Goal: Task Accomplishment & Management: Manage account settings

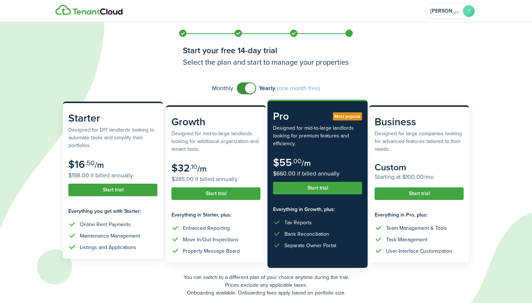
click at [117, 190] on button "Start trial" at bounding box center [112, 189] width 89 height 13
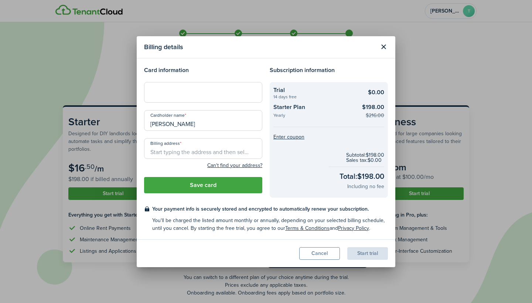
click at [182, 101] on div at bounding box center [203, 92] width 118 height 21
click at [189, 86] on div at bounding box center [203, 92] width 118 height 21
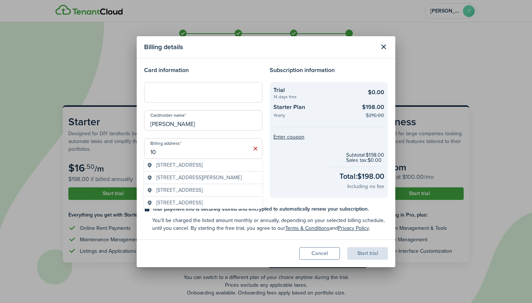
type input "1"
click at [199, 166] on span "[STREET_ADDRESS]" at bounding box center [179, 165] width 46 height 8
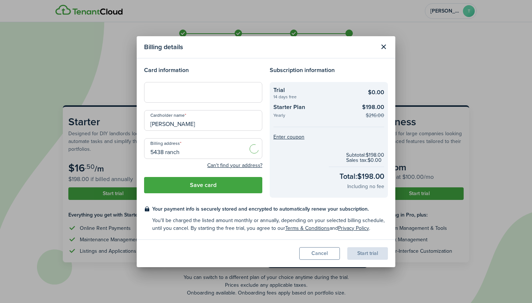
type input "[STREET_ADDRESS]"
click at [216, 188] on button "Save card" at bounding box center [203, 185] width 118 height 16
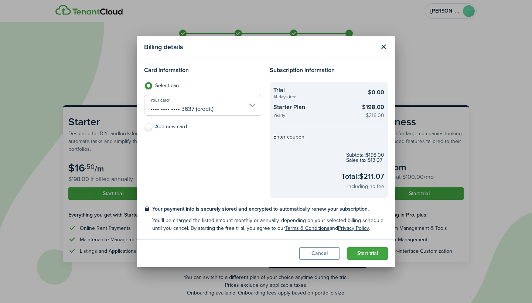
click at [374, 256] on button "Start trial" at bounding box center [367, 253] width 41 height 13
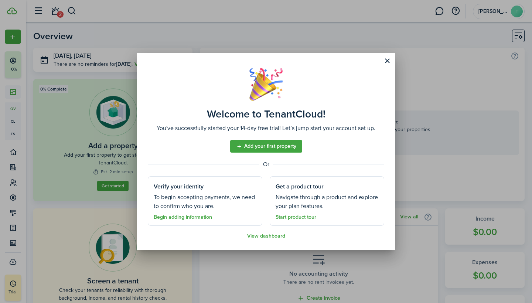
click at [198, 218] on link "Begin adding information" at bounding box center [183, 217] width 58 height 6
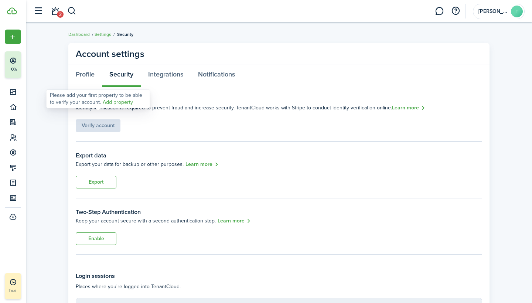
click at [112, 127] on div "Verify account" at bounding box center [98, 122] width 45 height 20
click at [86, 74] on link "Profile" at bounding box center [85, 76] width 34 height 22
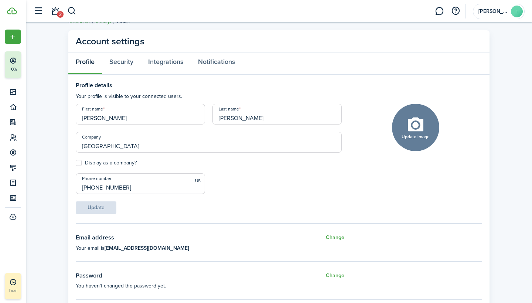
scroll to position [15, 0]
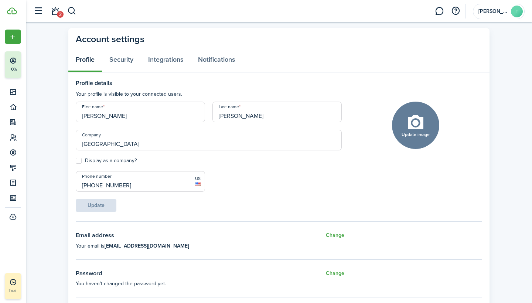
click at [80, 158] on label "Display as a company?" at bounding box center [106, 161] width 61 height 6
click at [76, 161] on input "Display as a company?" at bounding box center [75, 161] width 0 height 0
click at [80, 158] on label "Display as a company?" at bounding box center [106, 161] width 61 height 6
click at [76, 161] on input "Display as a company?" at bounding box center [75, 161] width 0 height 0
click at [80, 158] on label "Display as a company?" at bounding box center [106, 161] width 61 height 6
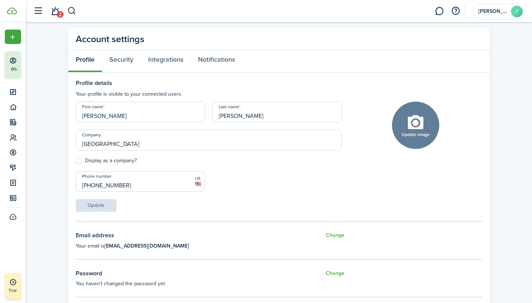
click at [76, 161] on input "Display as a company?" at bounding box center [75, 161] width 0 height 0
checkbox input "true"
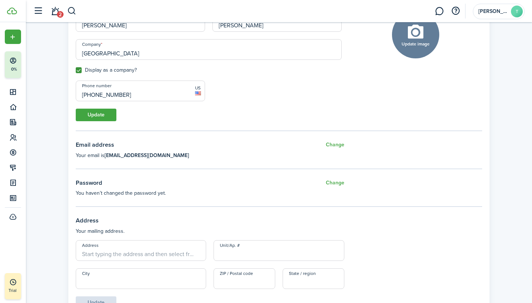
scroll to position [82, 0]
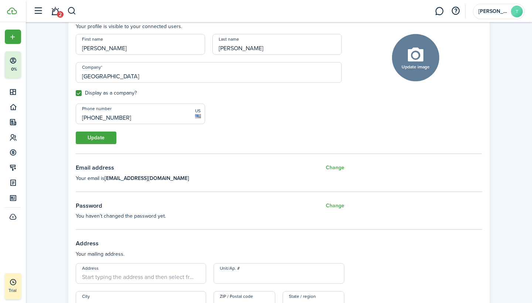
click at [55, 12] on link "2" at bounding box center [55, 11] width 14 height 19
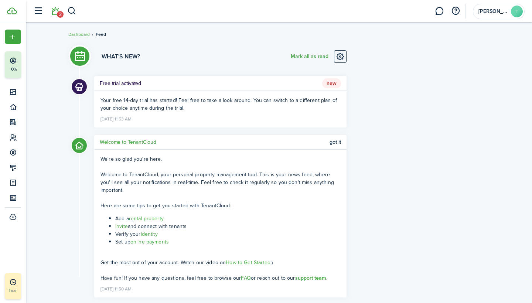
click at [35, 9] on button "button" at bounding box center [38, 11] width 14 height 14
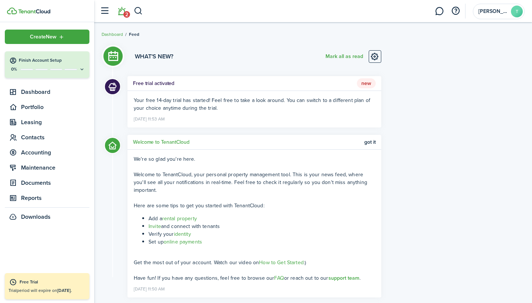
click at [25, 11] on img at bounding box center [34, 11] width 32 height 4
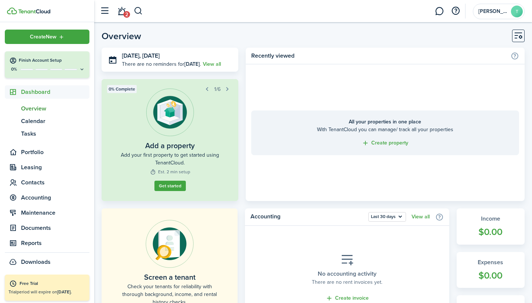
click at [336, 89] on home-placeholder "All your properties in one place With TenantCloud you can manage/ track all you…" at bounding box center [385, 132] width 279 height 137
click at [168, 188] on link "Get started" at bounding box center [169, 186] width 31 height 10
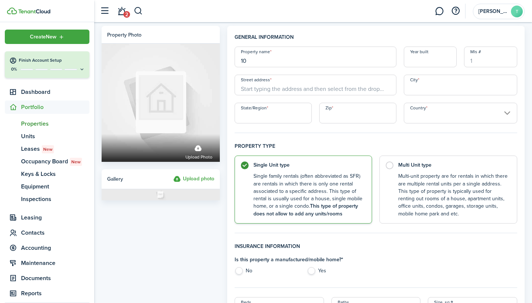
type input "1"
type input "[GEOGRAPHIC_DATA]"
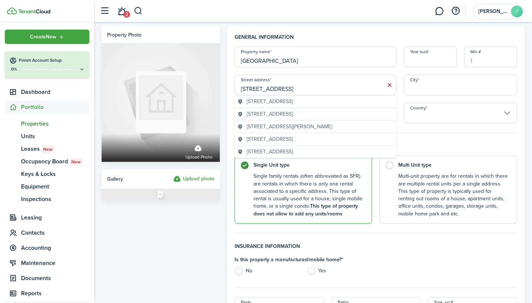
click at [278, 102] on span "[STREET_ADDRESS]" at bounding box center [270, 101] width 46 height 8
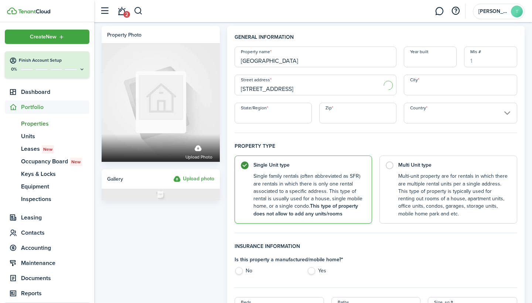
type input "[STREET_ADDRESS]"
type input "[GEOGRAPHIC_DATA]"
type input "75137"
type input "[GEOGRAPHIC_DATA]"
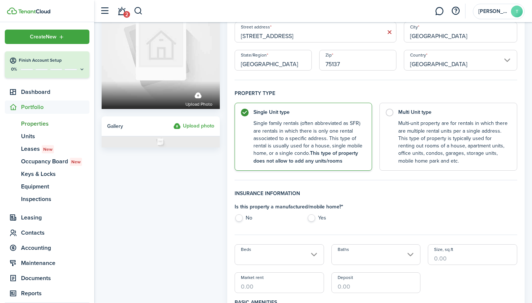
scroll to position [54, 0]
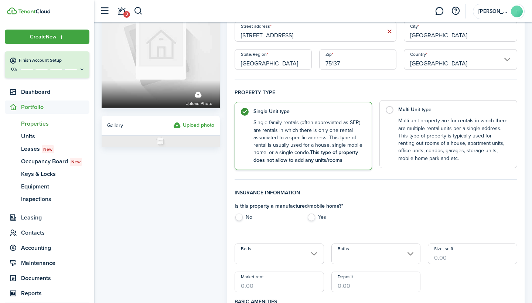
click at [423, 145] on control-radio-card-description "Multi-unit property are for rentals in which there are multiple rental units pe…" at bounding box center [453, 139] width 111 height 45
radio input "false"
radio input "true"
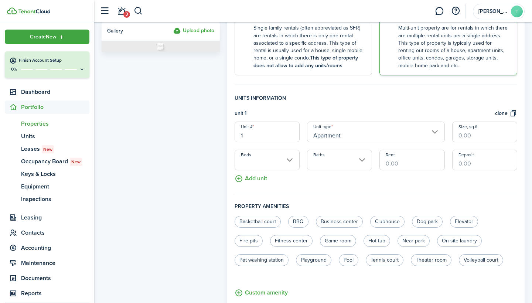
scroll to position [149, 0]
click at [335, 123] on input "Apartment" at bounding box center [376, 130] width 138 height 21
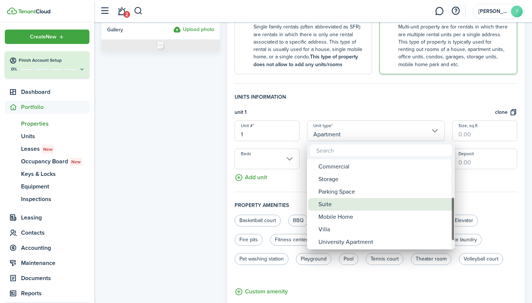
click at [335, 200] on div "Suite" at bounding box center [383, 204] width 131 height 13
type input "Suite"
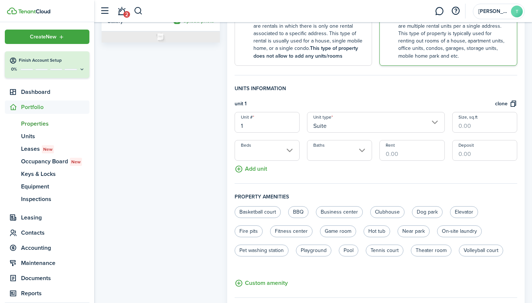
scroll to position [160, 0]
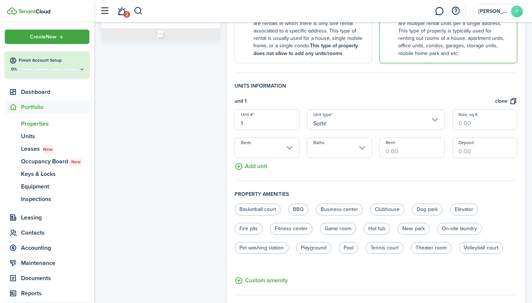
click at [401, 154] on input "Rent" at bounding box center [411, 147] width 65 height 21
type input "$165.00"
click at [451, 150] on div "Deposit" at bounding box center [484, 147] width 72 height 21
click at [456, 148] on input "Deposit" at bounding box center [484, 147] width 65 height 21
type input "$165.00"
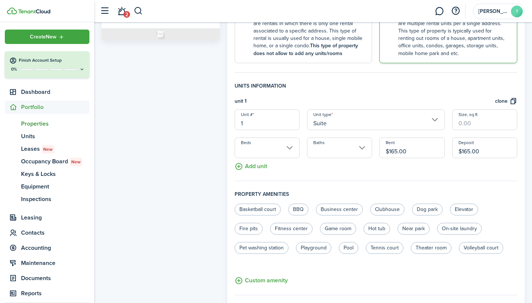
click at [478, 176] on fieldset "Units information unit 1 clone Unit # 1 Unit type Suite Size, sq.ft Beds Baths …" at bounding box center [375, 131] width 282 height 99
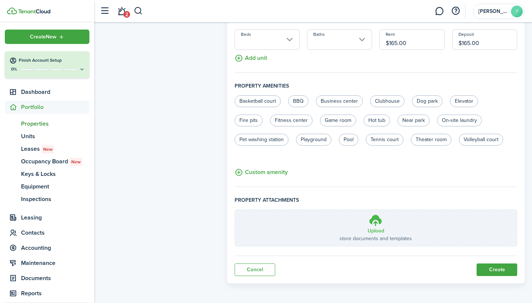
scroll to position [268, 0]
click at [494, 267] on button "Create" at bounding box center [496, 270] width 41 height 13
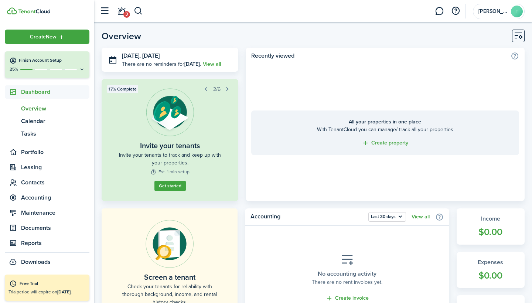
click at [171, 189] on button "Get started" at bounding box center [169, 186] width 31 height 10
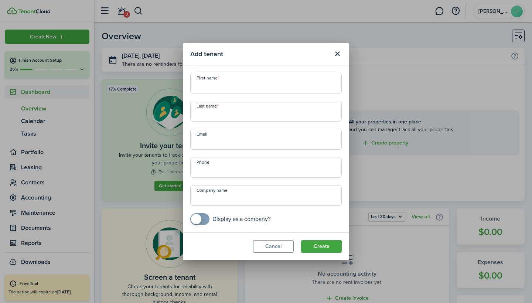
click at [334, 56] on button "Close modal" at bounding box center [337, 54] width 13 height 13
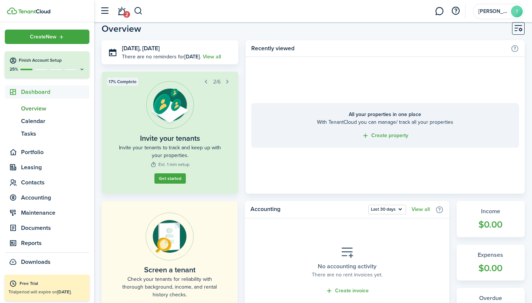
scroll to position [12, 0]
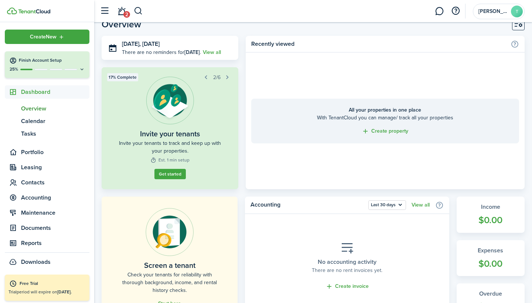
click at [34, 108] on span "Overview" at bounding box center [55, 108] width 68 height 9
click at [36, 124] on span "Calendar" at bounding box center [55, 121] width 68 height 9
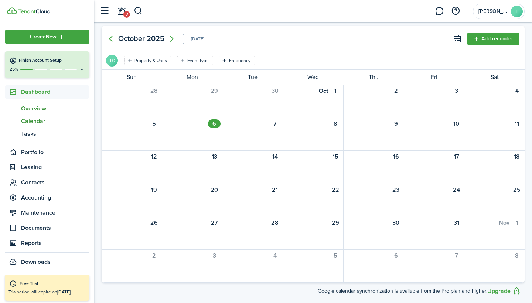
click at [44, 107] on span "Overview" at bounding box center [55, 108] width 68 height 9
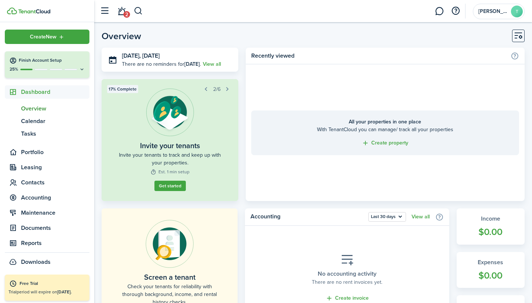
click at [177, 186] on button "Get started" at bounding box center [169, 186] width 31 height 10
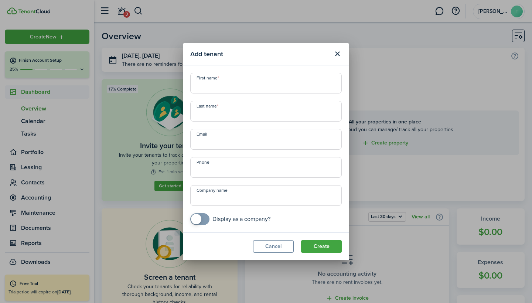
click at [338, 50] on button "Close modal" at bounding box center [337, 54] width 13 height 13
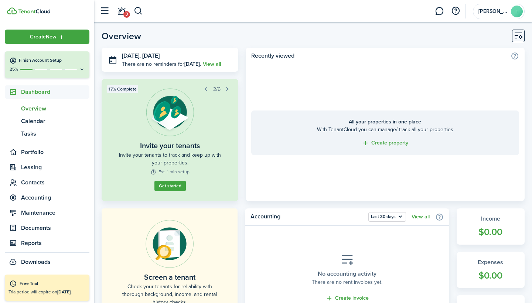
click at [369, 144] on link "Create property" at bounding box center [384, 143] width 47 height 8
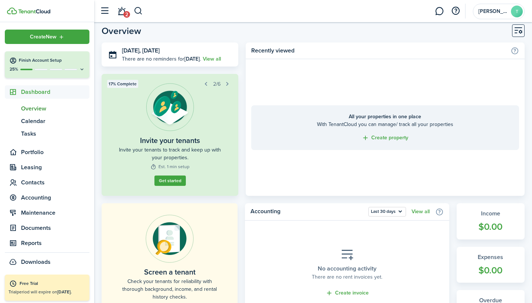
scroll to position [7, 0]
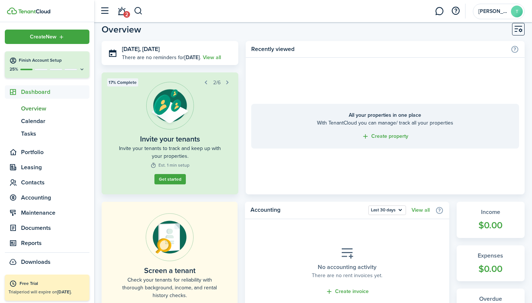
click at [171, 182] on button "Get started" at bounding box center [169, 179] width 31 height 10
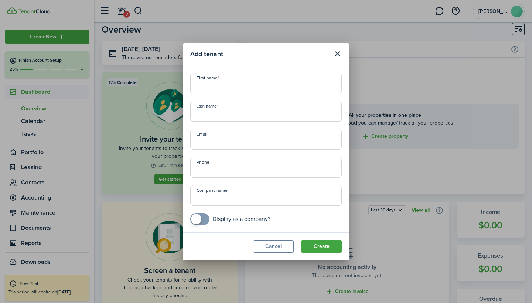
click at [335, 56] on button "Close modal" at bounding box center [337, 54] width 13 height 13
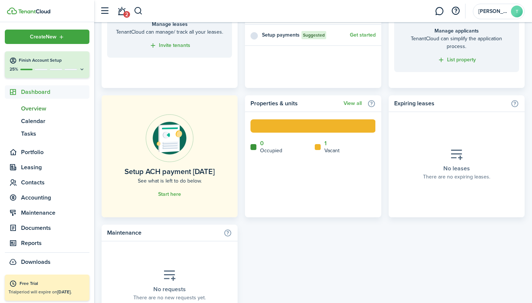
scroll to position [373, 0]
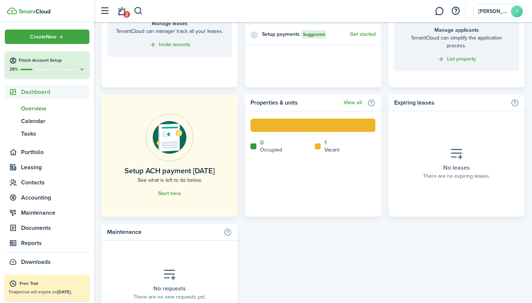
click at [354, 102] on link "View all" at bounding box center [352, 103] width 18 height 6
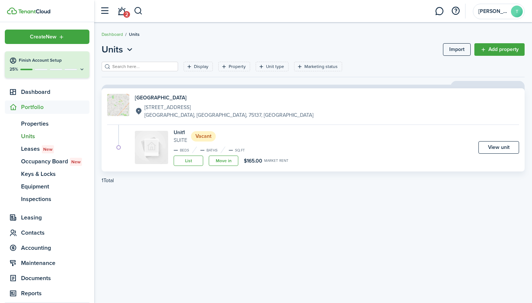
click at [257, 135] on div "Unit 1 Suite Vacant" at bounding box center [231, 136] width 115 height 16
click at [159, 152] on img at bounding box center [151, 147] width 33 height 33
click at [121, 114] on img at bounding box center [118, 105] width 22 height 22
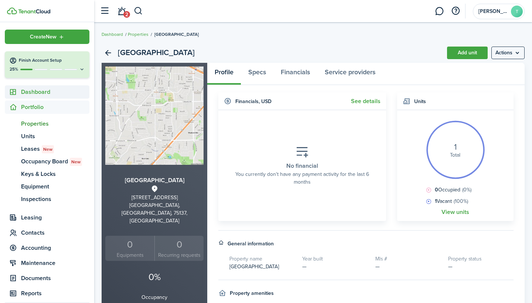
click at [41, 92] on span "Dashboard" at bounding box center [55, 91] width 68 height 9
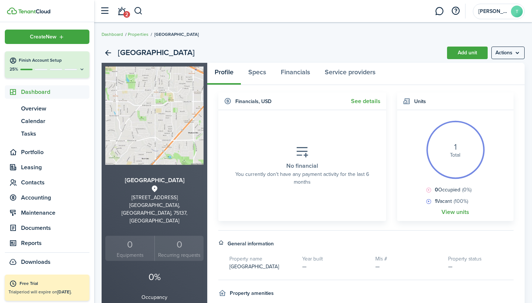
click at [52, 43] on div "Create New" at bounding box center [47, 37] width 85 height 14
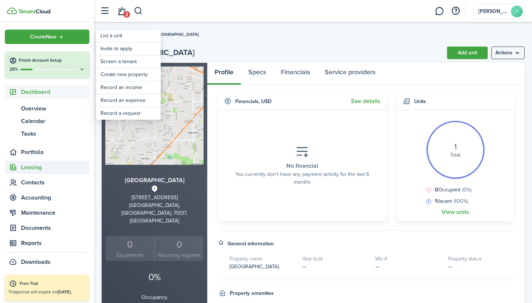
click at [49, 163] on span "Leasing" at bounding box center [55, 167] width 68 height 9
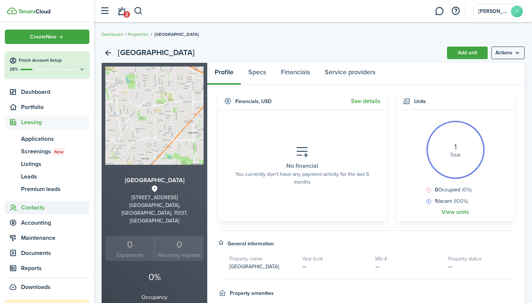
click at [35, 205] on span "Contacts" at bounding box center [55, 207] width 68 height 9
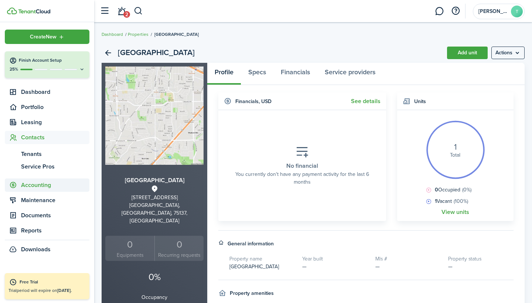
click at [38, 184] on span "Accounting" at bounding box center [55, 185] width 68 height 9
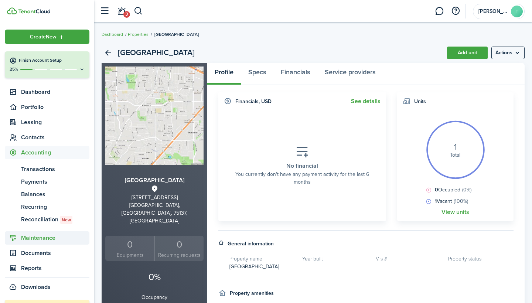
click at [37, 240] on span "Maintenance" at bounding box center [55, 237] width 68 height 9
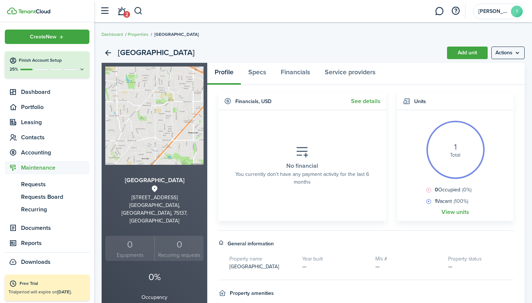
click at [36, 12] on img at bounding box center [34, 11] width 32 height 4
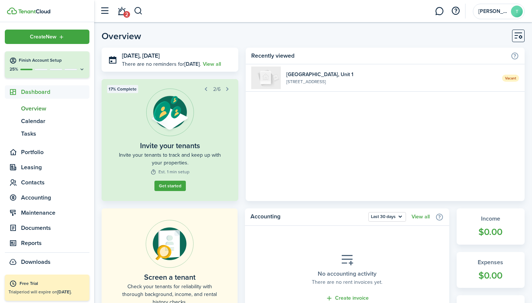
click at [206, 91] on button "button" at bounding box center [206, 89] width 10 height 10
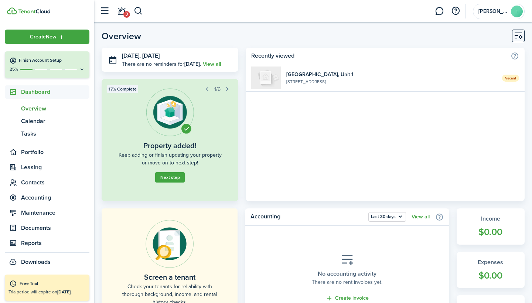
click at [174, 180] on button "Next step" at bounding box center [170, 177] width 30 height 10
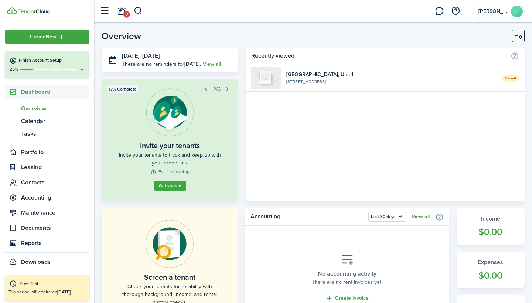
click at [226, 91] on button "button" at bounding box center [227, 89] width 10 height 10
click at [203, 91] on button "button" at bounding box center [206, 89] width 10 height 10
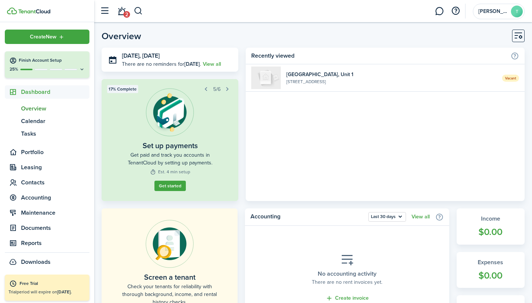
click at [203, 91] on button "button" at bounding box center [206, 89] width 10 height 10
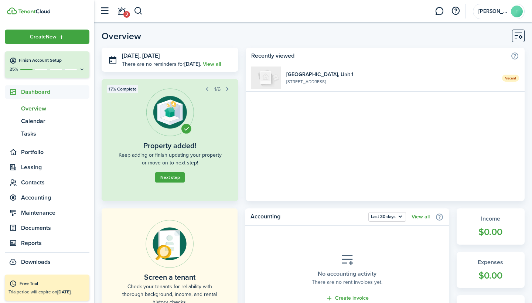
click at [203, 91] on button "button" at bounding box center [207, 89] width 10 height 10
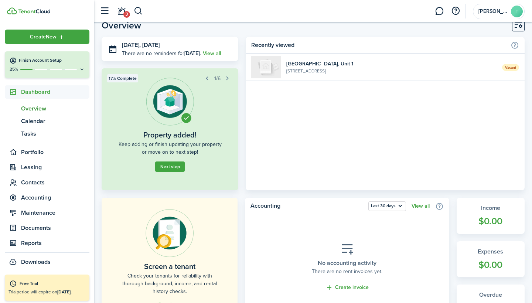
scroll to position [13, 0]
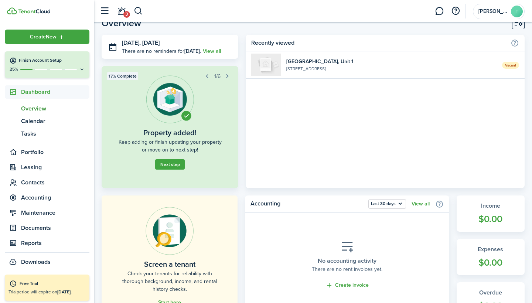
click at [182, 166] on button "Next step" at bounding box center [170, 164] width 30 height 10
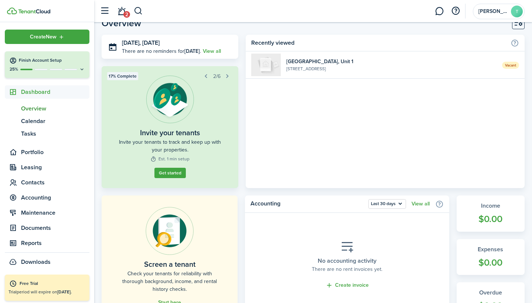
click at [176, 174] on button "Get started" at bounding box center [169, 173] width 31 height 10
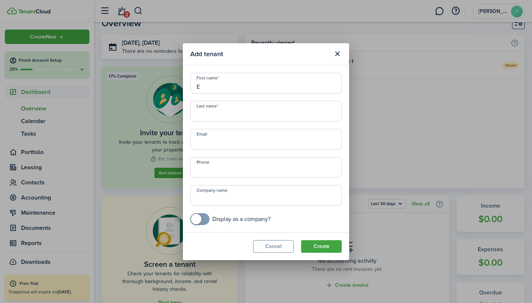
type input "E"
checkbox input "true"
click at [196, 223] on span at bounding box center [196, 219] width 10 height 10
type input "Elegant essentials"
click at [222, 93] on input "E" at bounding box center [265, 83] width 151 height 21
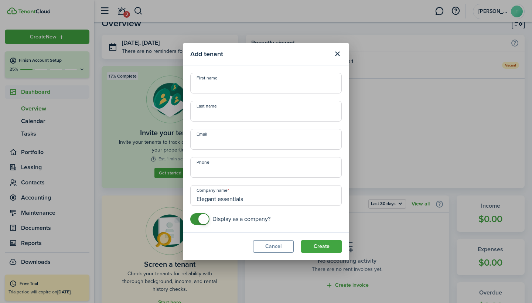
click at [315, 246] on button "Create" at bounding box center [321, 246] width 41 height 13
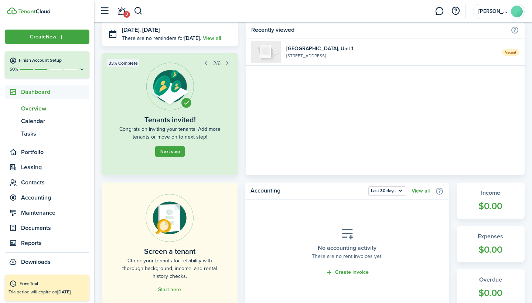
scroll to position [28, 0]
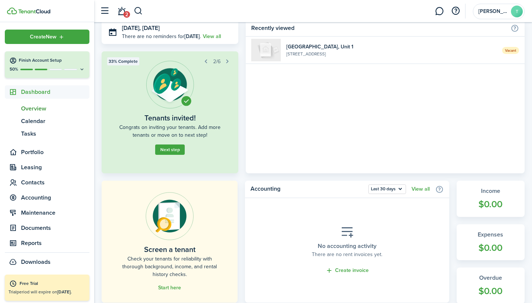
click at [172, 150] on button "Next step" at bounding box center [170, 149] width 30 height 10
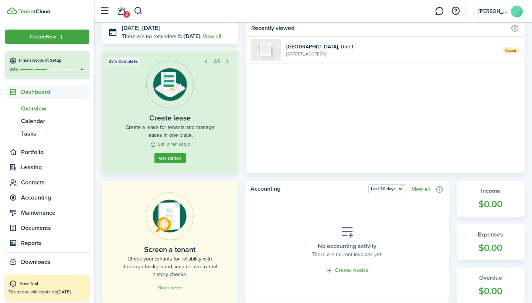
click at [178, 166] on widget-step "Create lease Create a lease for tenants and manage leases in one place. Est. 3 …" at bounding box center [170, 112] width 137 height 122
click at [175, 157] on link "Get started" at bounding box center [169, 158] width 31 height 10
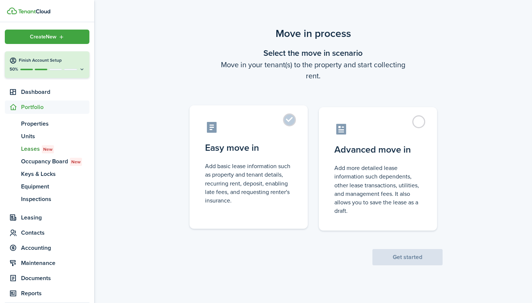
click at [286, 114] on label "Easy move in Add basic lease information such as property and tenant details, r…" at bounding box center [248, 166] width 118 height 123
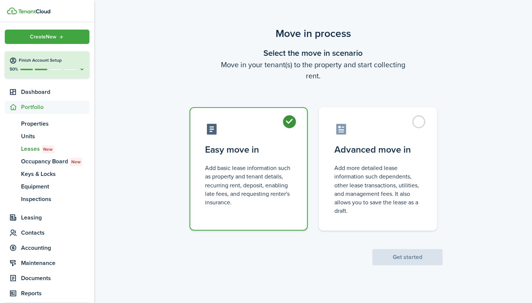
radio input "true"
click at [402, 257] on button "Get started" at bounding box center [407, 257] width 70 height 16
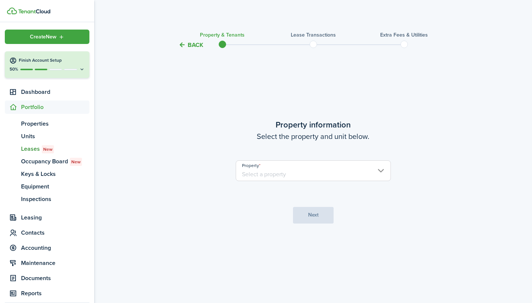
click at [361, 176] on input "Property" at bounding box center [313, 170] width 155 height 21
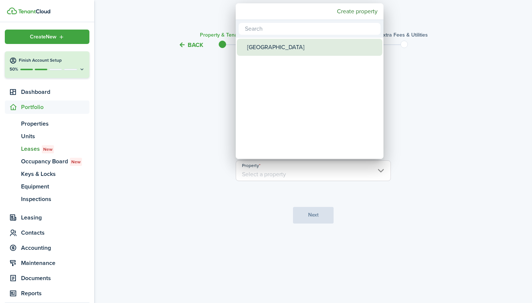
click at [319, 52] on div "[GEOGRAPHIC_DATA]" at bounding box center [312, 47] width 131 height 17
type input "[GEOGRAPHIC_DATA]"
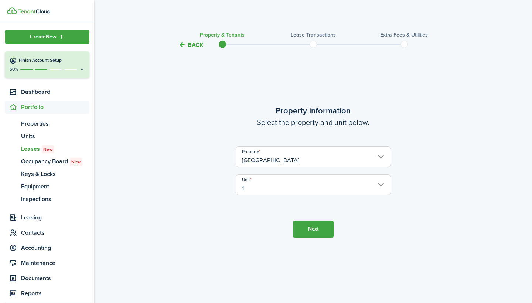
click at [309, 170] on property-select "Property [GEOGRAPHIC_DATA]" at bounding box center [313, 160] width 155 height 28
click at [309, 182] on input "1" at bounding box center [313, 184] width 155 height 21
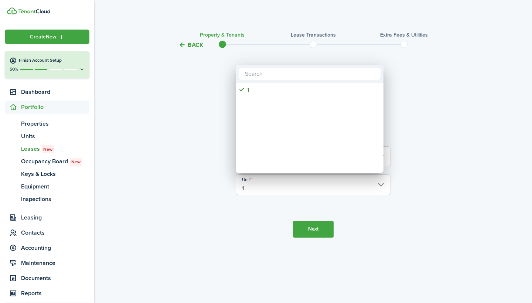
click at [310, 178] on div at bounding box center [266, 151] width 650 height 421
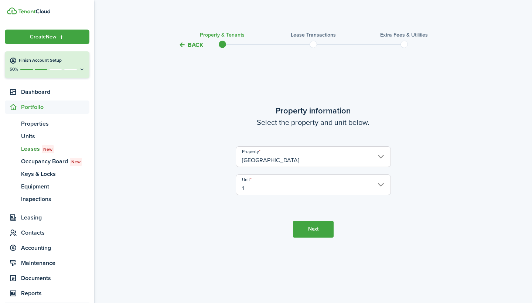
click at [313, 234] on button "Next" at bounding box center [313, 229] width 41 height 17
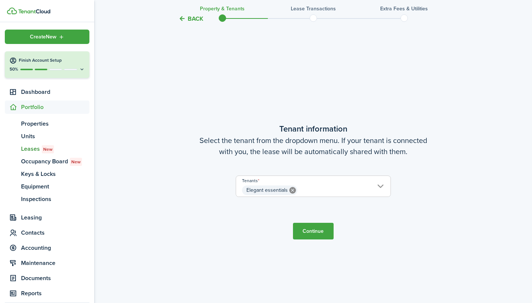
scroll to position [253, 0]
click at [311, 235] on button "Continue" at bounding box center [313, 230] width 41 height 17
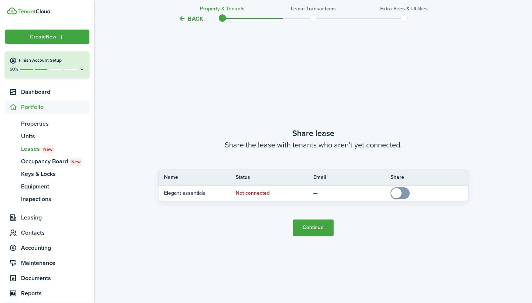
scroll to position [556, 0]
click at [308, 220] on button "Continue" at bounding box center [313, 227] width 41 height 17
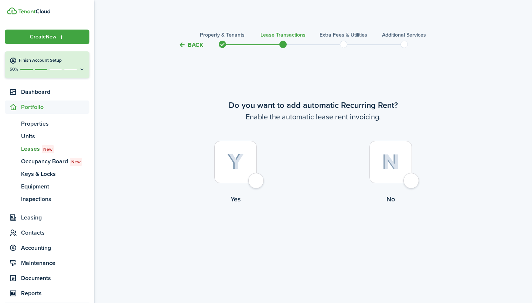
click at [253, 174] on div at bounding box center [235, 162] width 42 height 42
radio input "true"
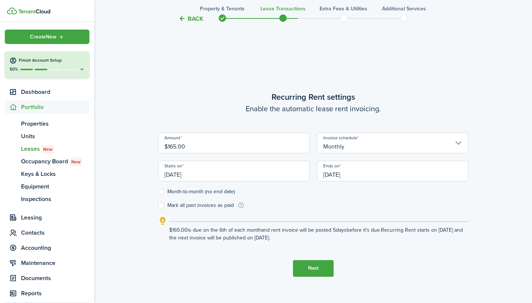
scroll to position [253, 0]
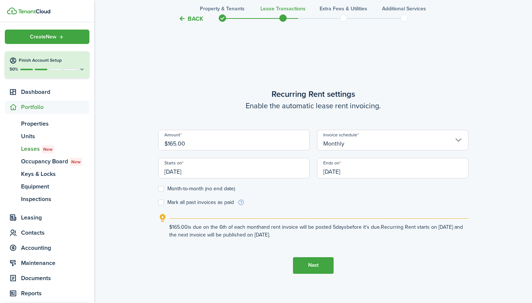
click at [164, 189] on label "Month-to-month (no end date)" at bounding box center [196, 189] width 77 height 6
click at [158, 189] on input "Month-to-month (no end date)" at bounding box center [158, 188] width 0 height 0
checkbox input "true"
click at [316, 271] on button "Next" at bounding box center [313, 265] width 41 height 17
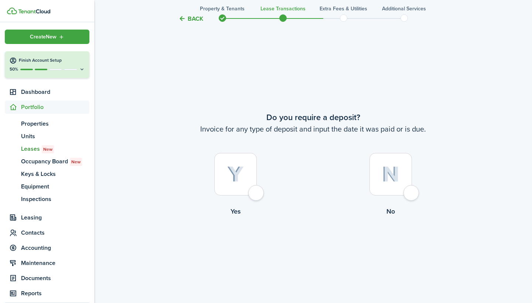
scroll to position [556, 0]
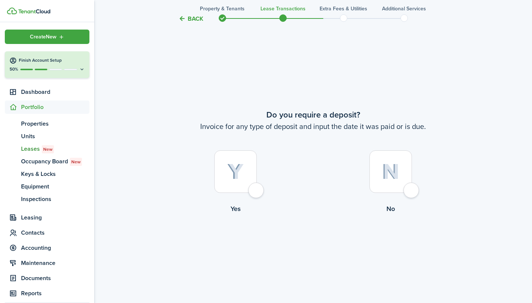
click at [240, 172] on img at bounding box center [235, 172] width 17 height 16
radio input "true"
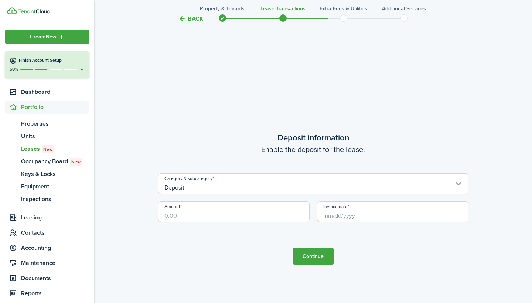
scroll to position [859, 0]
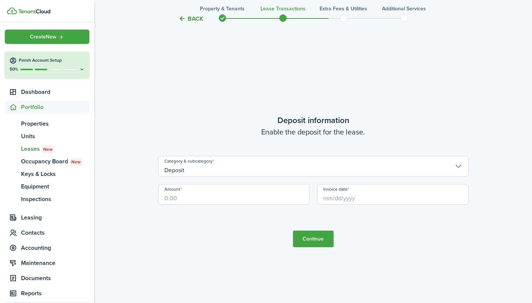
click at [238, 172] on input "Deposit" at bounding box center [313, 166] width 310 height 21
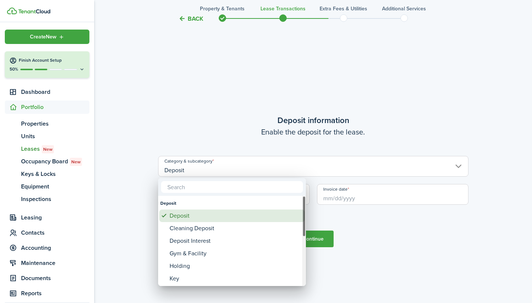
click at [222, 217] on div "Deposit" at bounding box center [234, 215] width 131 height 13
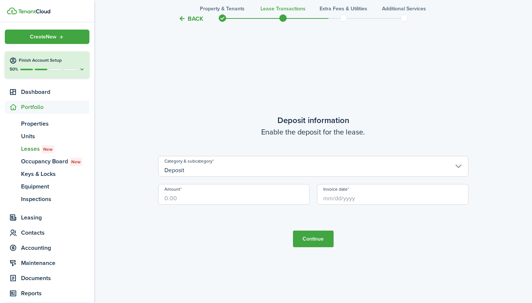
click at [213, 187] on input "Amount" at bounding box center [233, 194] width 151 height 21
click at [332, 202] on input "Invoice date" at bounding box center [392, 194] width 151 height 21
type input "$165.00"
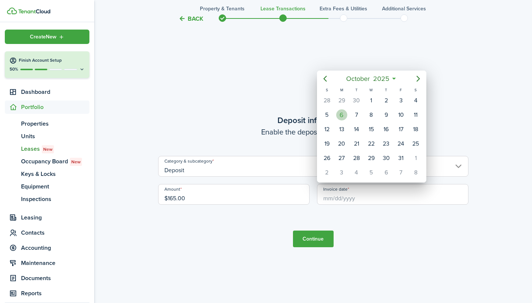
click at [340, 113] on div "6" at bounding box center [341, 114] width 11 height 11
type input "[DATE]"
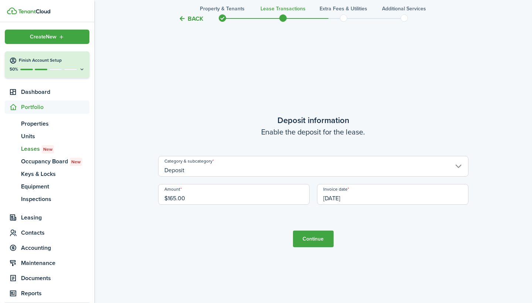
click at [326, 235] on button "Continue" at bounding box center [313, 238] width 41 height 17
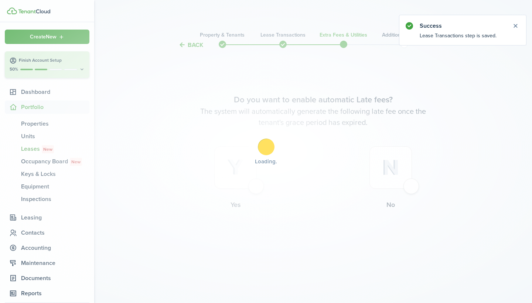
scroll to position [0, 0]
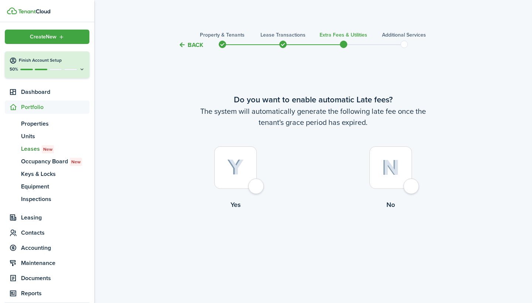
click at [252, 186] on div at bounding box center [235, 167] width 42 height 42
radio input "true"
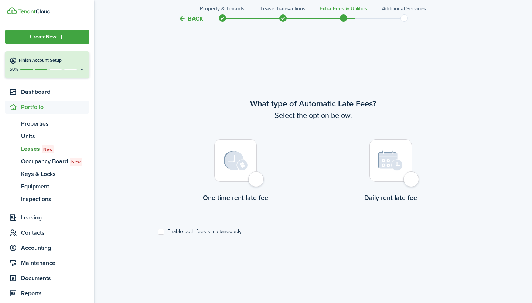
scroll to position [253, 0]
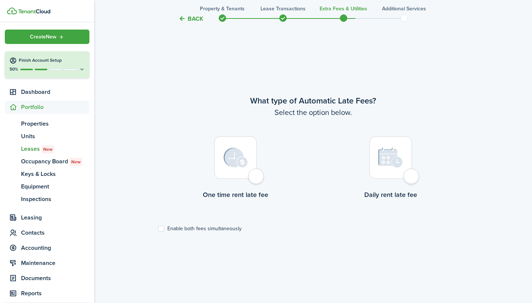
click at [398, 169] on div at bounding box center [390, 157] width 42 height 42
radio input "true"
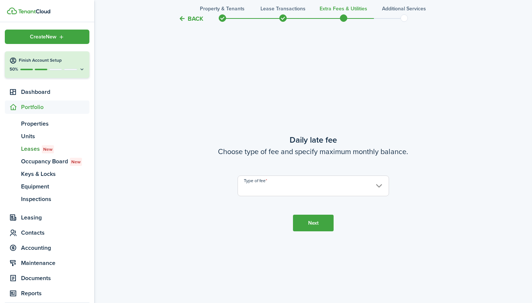
scroll to position [556, 0]
click at [327, 191] on input "Type of fee" at bounding box center [312, 184] width 151 height 21
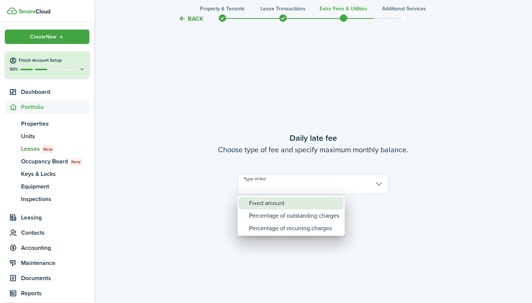
click at [301, 207] on div "Fixed amount" at bounding box center [294, 203] width 90 height 13
type input "Fixed amount"
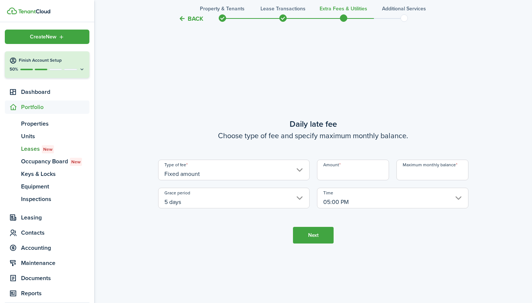
click at [304, 207] on input "5 days" at bounding box center [233, 198] width 151 height 21
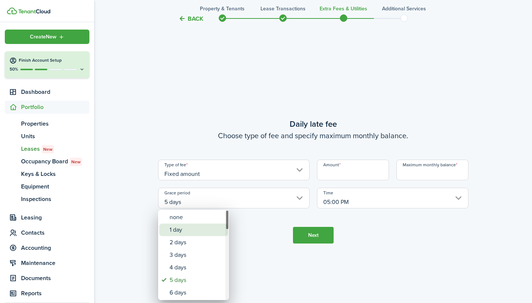
click at [209, 230] on div "1 day" at bounding box center [196, 229] width 54 height 13
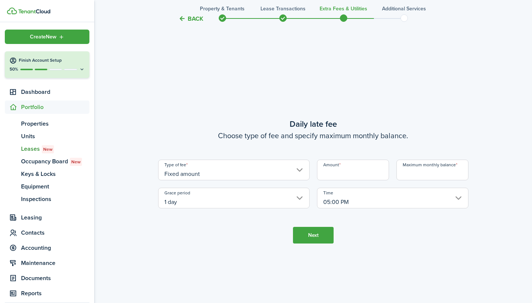
click at [224, 207] on input "1 day" at bounding box center [233, 198] width 151 height 21
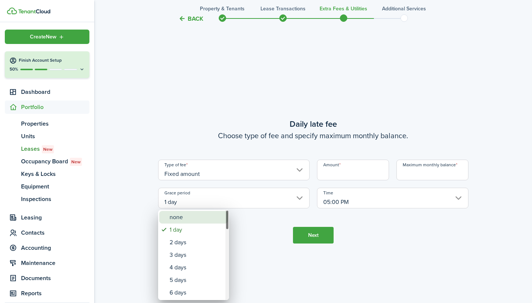
click at [214, 217] on div "none" at bounding box center [196, 217] width 54 height 13
type input "none"
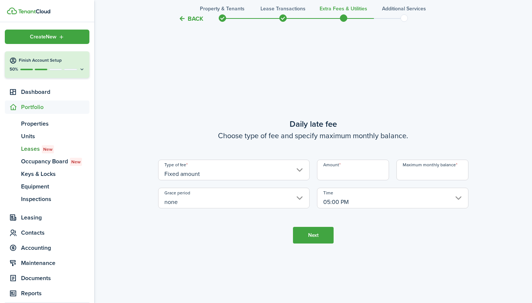
click at [332, 171] on input "Amount" at bounding box center [353, 169] width 72 height 21
click at [319, 239] on button "Next" at bounding box center [313, 235] width 41 height 17
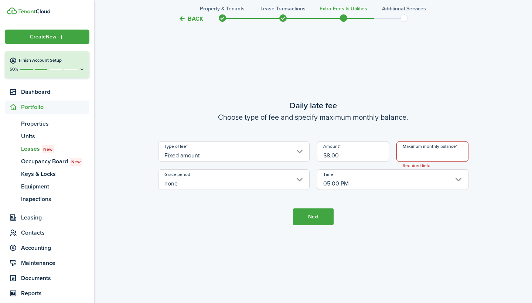
click at [407, 149] on input "Maximum monthly balance" at bounding box center [432, 151] width 72 height 21
click at [360, 156] on input "$8.00" at bounding box center [353, 151] width 72 height 21
type input "$"
type input "$10.00"
click at [444, 152] on input "Maximum monthly balance" at bounding box center [432, 151] width 72 height 21
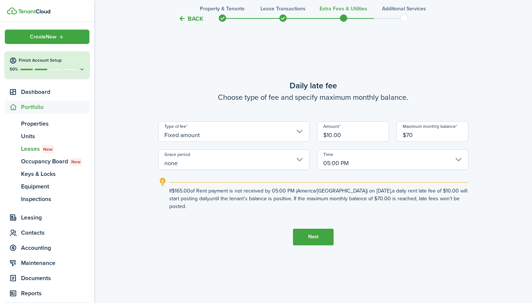
type input "$70.00"
click at [446, 234] on tc-wizard-step "Daily late fee Choose type of fee and specify maximum monthly balance. Type of …" at bounding box center [313, 162] width 310 height 303
click at [386, 166] on input "05:00 PM" at bounding box center [392, 159] width 151 height 21
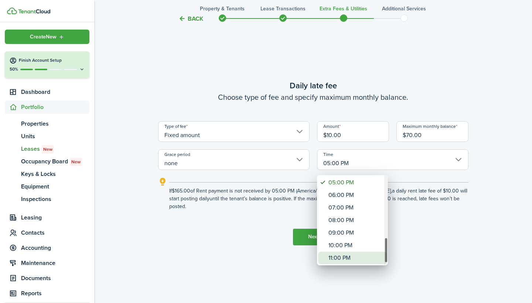
click at [356, 257] on div "11:00 PM" at bounding box center [355, 257] width 54 height 13
type input "11:00 PM"
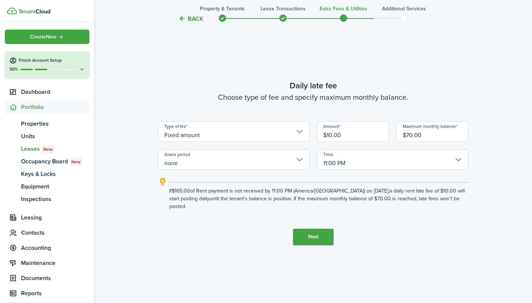
click at [343, 170] on input "11:00 PM" at bounding box center [392, 159] width 151 height 21
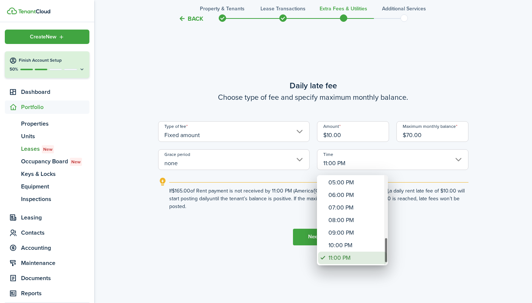
click at [343, 261] on div "11:00 PM" at bounding box center [355, 257] width 54 height 13
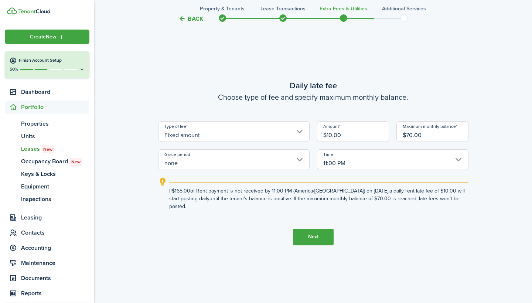
click at [340, 169] on input "11:00 PM" at bounding box center [392, 159] width 151 height 21
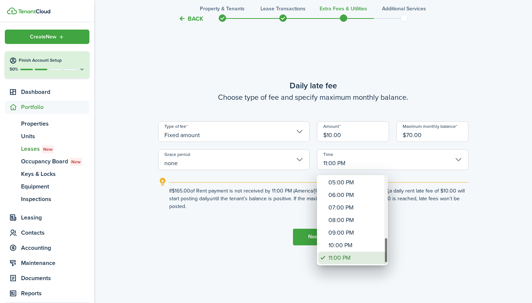
click at [335, 260] on div "11:00 PM" at bounding box center [355, 257] width 54 height 13
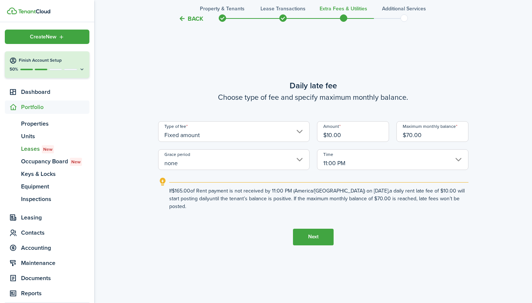
click at [337, 168] on input "11:00 PM" at bounding box center [392, 159] width 151 height 21
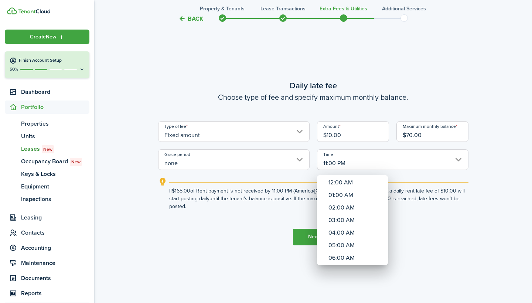
click at [289, 161] on div at bounding box center [266, 151] width 650 height 421
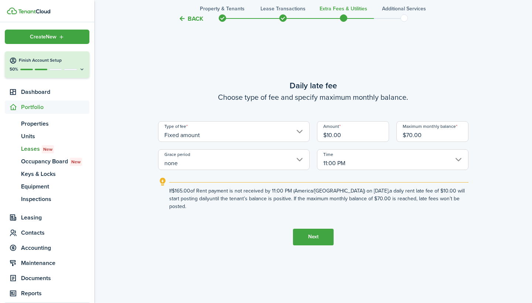
click at [285, 166] on input "none" at bounding box center [233, 159] width 151 height 21
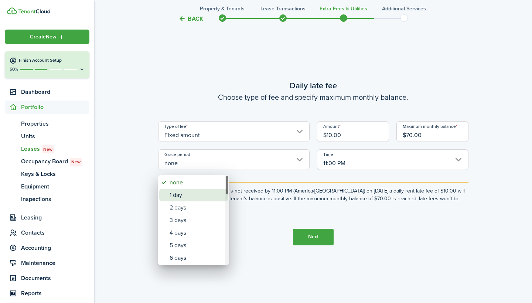
click at [217, 194] on div "1 day" at bounding box center [196, 195] width 54 height 13
type input "1 day"
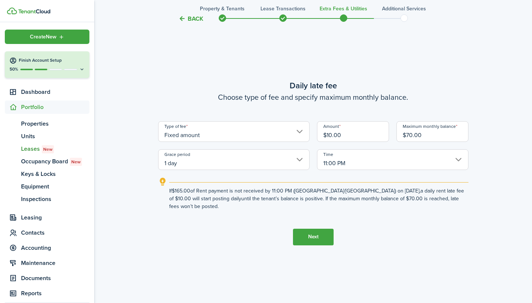
click at [333, 164] on input "11:00 PM" at bounding box center [392, 159] width 151 height 21
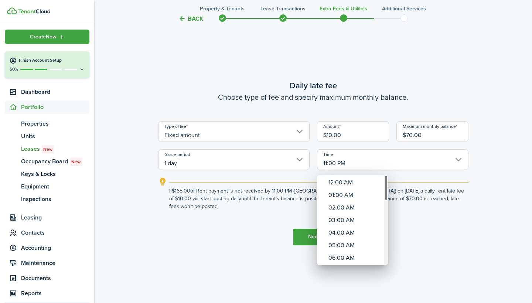
click at [331, 184] on div "12:00 AM" at bounding box center [355, 182] width 54 height 13
type input "12:00 AM"
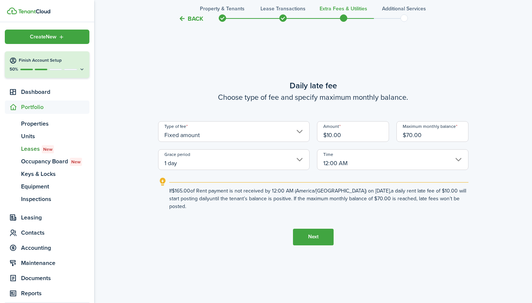
click at [323, 237] on button "Next" at bounding box center [313, 237] width 41 height 17
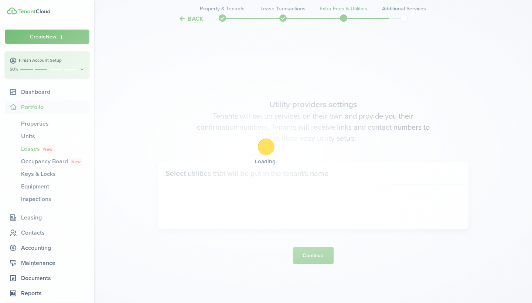
scroll to position [859, 0]
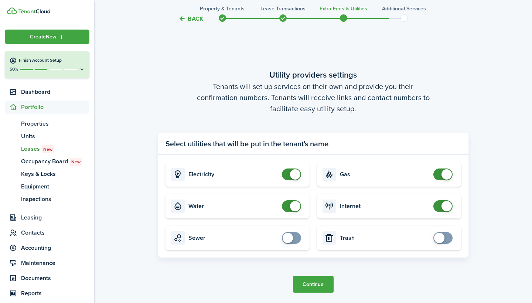
checkbox input "false"
click at [299, 176] on span at bounding box center [295, 174] width 10 height 10
checkbox input "false"
click at [293, 207] on span at bounding box center [295, 206] width 10 height 10
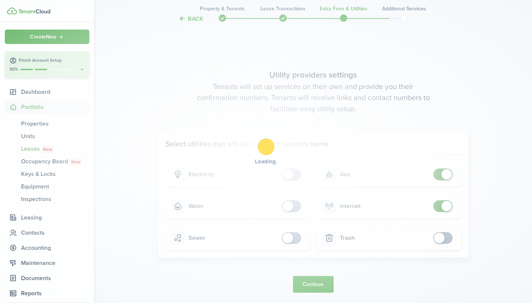
checkbox input "false"
click at [446, 175] on span at bounding box center [446, 174] width 10 height 10
click at [446, 205] on div "Loading" at bounding box center [266, 151] width 532 height 303
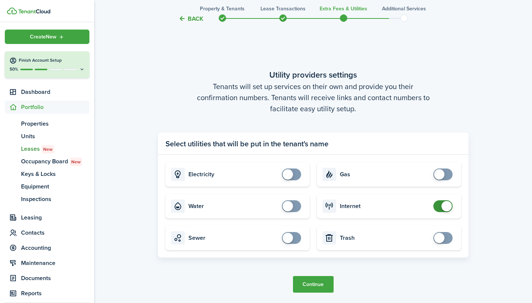
checkbox input "false"
click at [446, 205] on span at bounding box center [446, 206] width 10 height 10
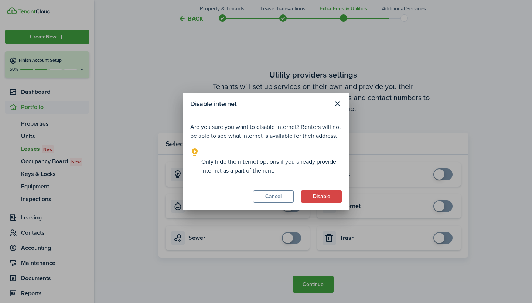
click at [316, 196] on button "Disable" at bounding box center [321, 196] width 41 height 13
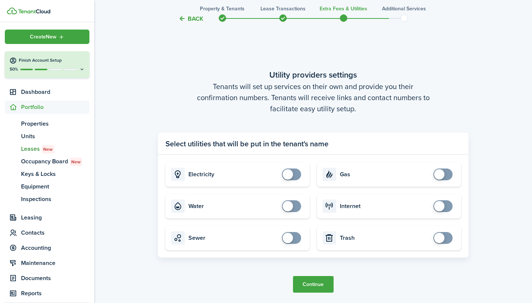
click at [309, 284] on button "Continue" at bounding box center [313, 284] width 41 height 17
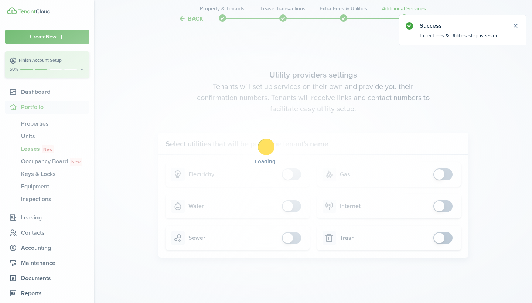
scroll to position [0, 0]
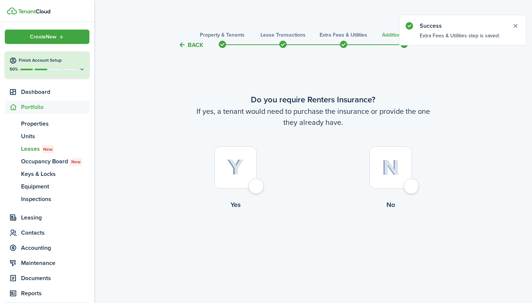
click at [401, 175] on div at bounding box center [390, 167] width 42 height 42
radio input "true"
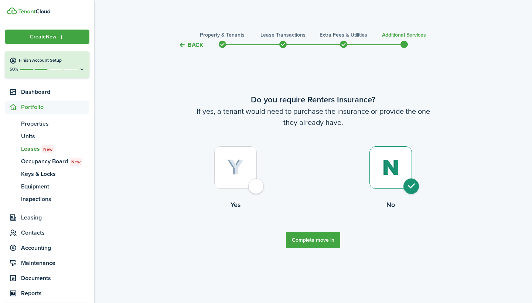
click at [318, 238] on button "Complete move in" at bounding box center [313, 239] width 54 height 17
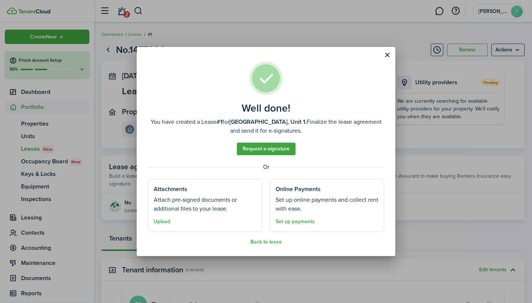
click at [292, 223] on link "Set up payments" at bounding box center [294, 222] width 39 height 6
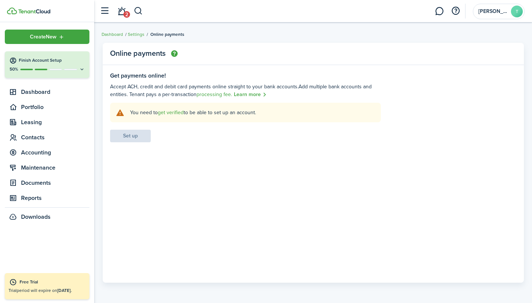
click at [171, 114] on link "get verified" at bounding box center [171, 113] width 26 height 8
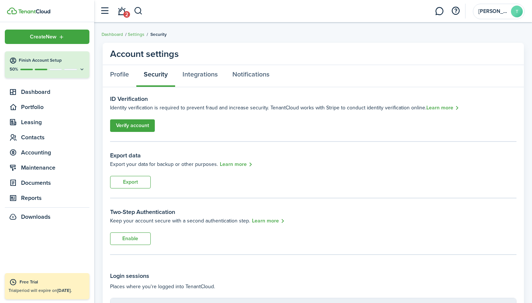
click at [143, 124] on link "Verify account" at bounding box center [132, 125] width 45 height 13
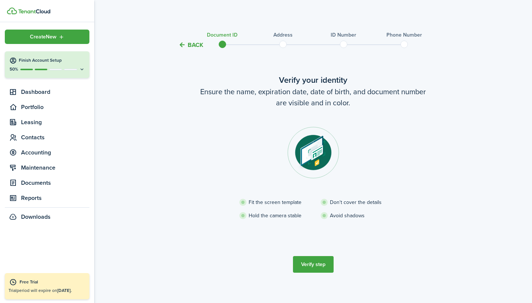
click at [320, 268] on button "Verify step" at bounding box center [313, 264] width 41 height 17
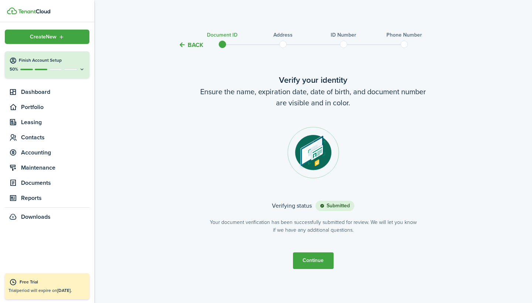
click at [305, 261] on button "Continue" at bounding box center [313, 260] width 41 height 17
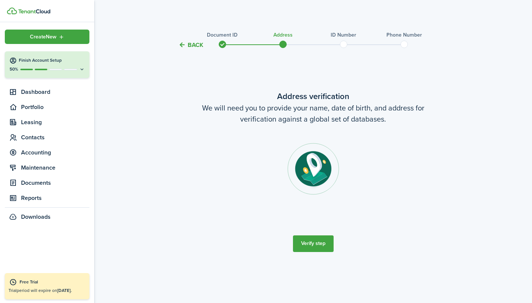
click at [309, 245] on button "Verify step" at bounding box center [313, 243] width 41 height 17
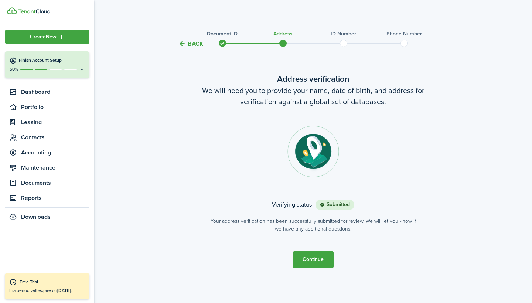
scroll to position [1, 0]
click at [326, 259] on button "Continue" at bounding box center [313, 259] width 41 height 17
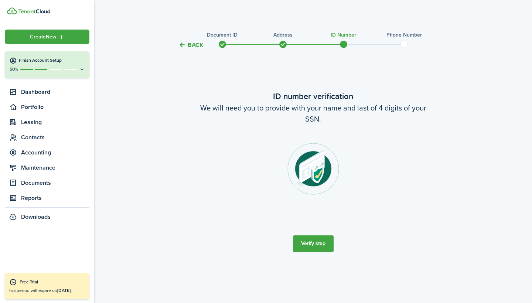
click at [323, 243] on button "Verify step" at bounding box center [313, 243] width 41 height 17
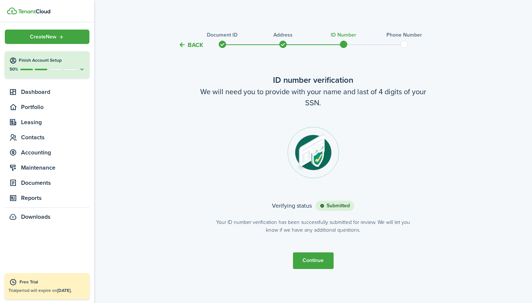
click at [314, 257] on button "Continue" at bounding box center [313, 260] width 41 height 17
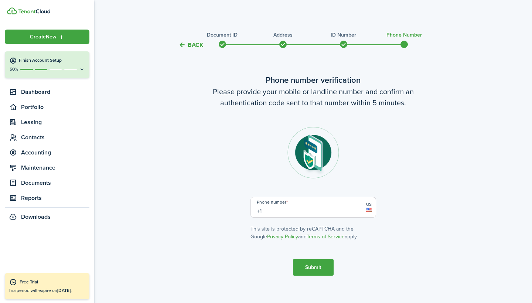
click at [292, 213] on input "+1" at bounding box center [313, 207] width 126 height 21
type input "+1"
type input "+4"
type input "[PHONE_NUMBER]"
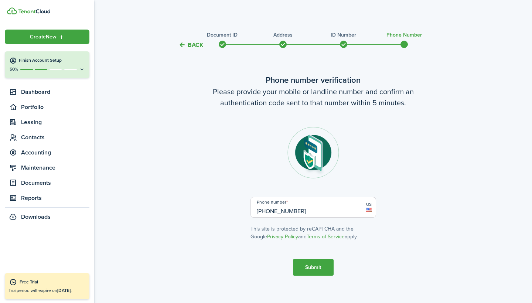
click at [310, 263] on button "Submit" at bounding box center [313, 267] width 41 height 17
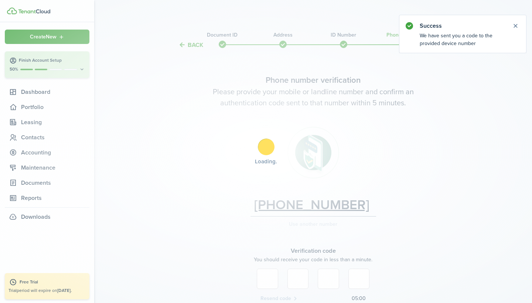
scroll to position [69, 0]
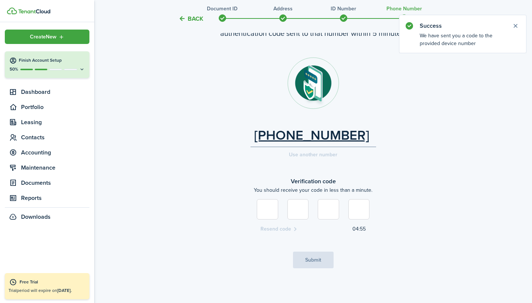
click at [272, 211] on input at bounding box center [267, 209] width 21 height 20
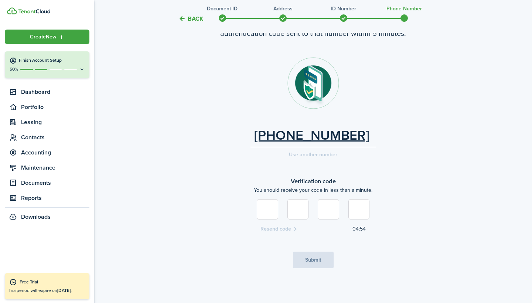
click at [266, 209] on input at bounding box center [267, 209] width 21 height 20
type input "4"
type input "5"
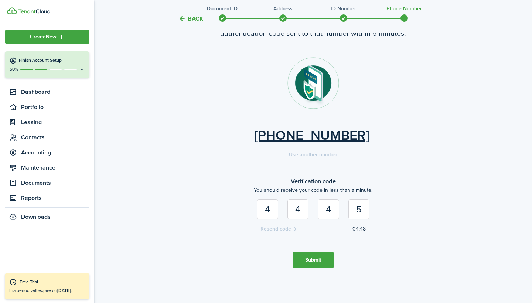
click at [316, 261] on button "Submit" at bounding box center [313, 259] width 41 height 17
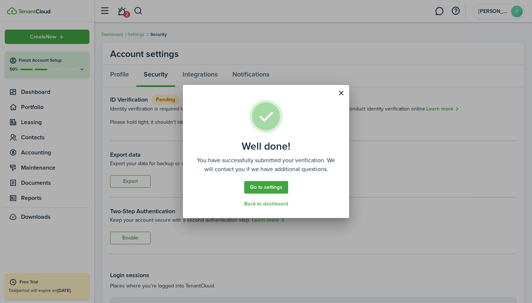
click at [258, 188] on link "Go to settings" at bounding box center [266, 187] width 44 height 13
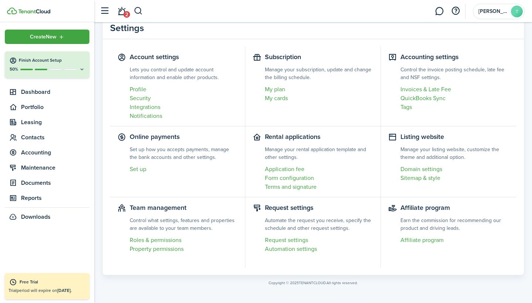
scroll to position [26, 0]
click at [142, 171] on link "Set up" at bounding box center [184, 169] width 108 height 9
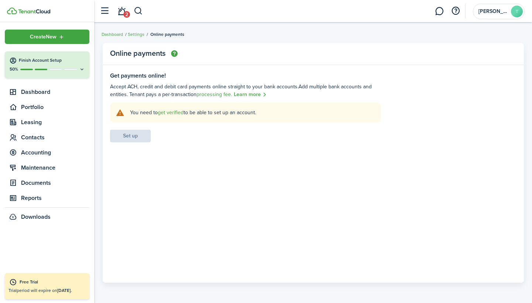
click at [82, 68] on icon at bounding box center [82, 69] width 6 height 6
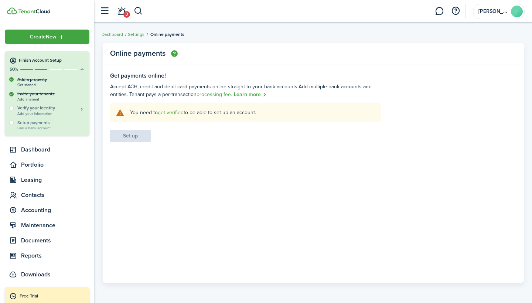
click at [48, 110] on h5 "Verify your identity" at bounding box center [51, 108] width 68 height 6
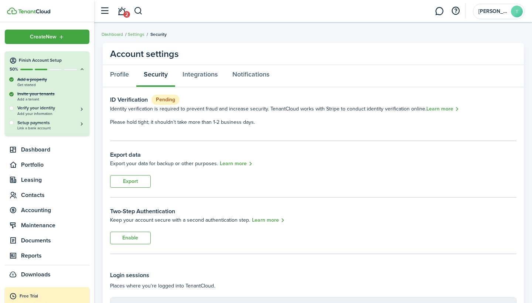
click at [164, 99] on status "Pending" at bounding box center [165, 100] width 28 height 10
click at [60, 124] on h5 "Setup payments" at bounding box center [51, 122] width 68 height 7
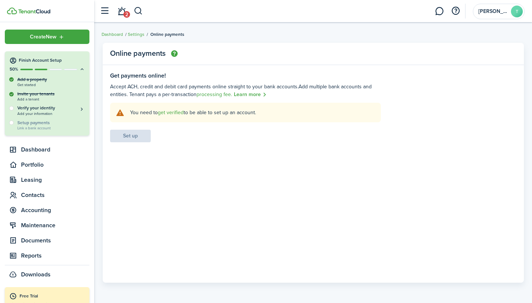
click at [128, 140] on settings-fieldset-body "You need to get verified to be able to set up an account. Set up" at bounding box center [245, 123] width 271 height 40
click at [44, 137] on ul "Create New Finish Account Setup 50% Add a property Get started Invite your tena…" at bounding box center [47, 155] width 85 height 251
click at [43, 148] on span "Dashboard" at bounding box center [55, 149] width 68 height 9
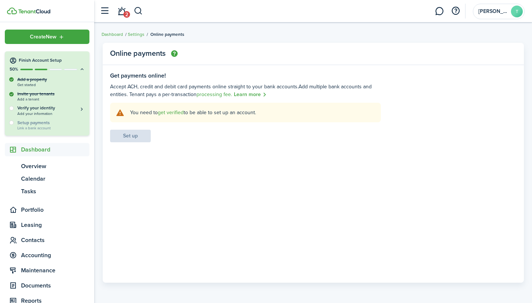
click at [66, 103] on div "Add a property Get started Invite your tenants Add a tenant Verify your identit…" at bounding box center [47, 105] width 85 height 59
click at [71, 107] on h5 "Verify your identity" at bounding box center [51, 108] width 68 height 6
